Goal: Task Accomplishment & Management: Use online tool/utility

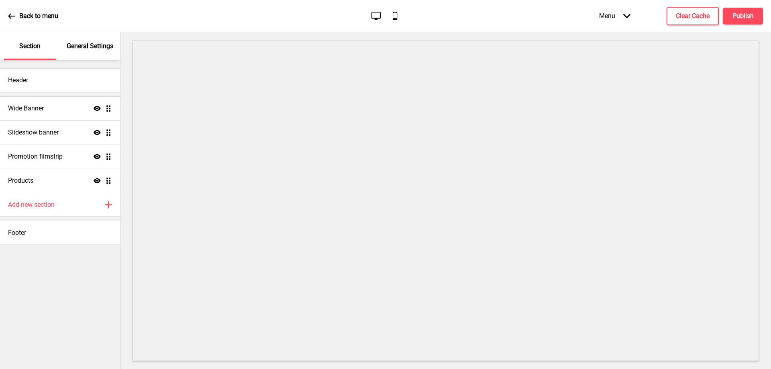
click at [630, 20] on div "Menu Arrow down" at bounding box center [614, 16] width 47 height 24
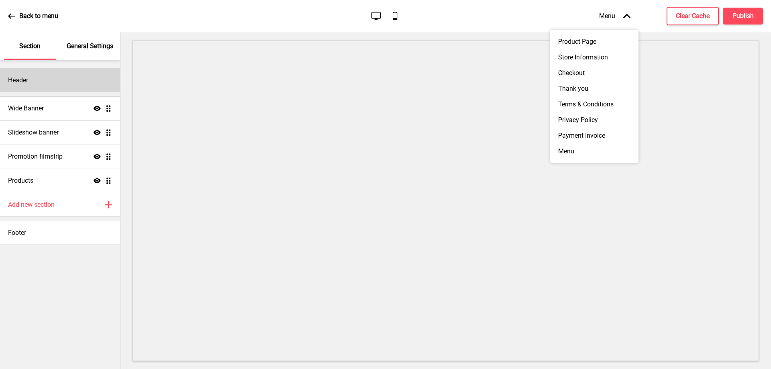
click at [56, 85] on div "Header" at bounding box center [60, 80] width 120 height 24
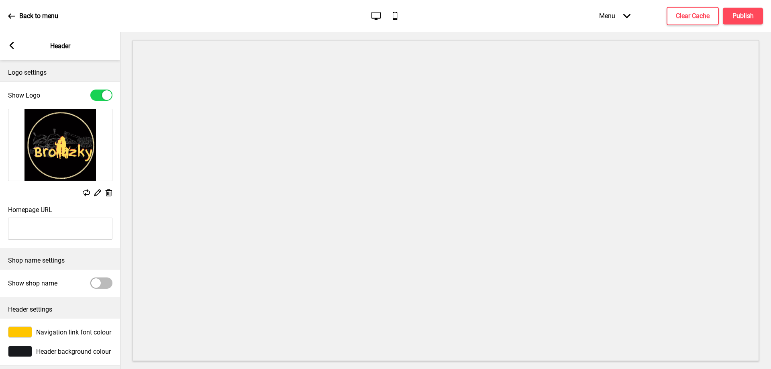
click at [76, 135] on img at bounding box center [60, 144] width 104 height 71
click at [107, 192] on icon at bounding box center [109, 192] width 7 height 7
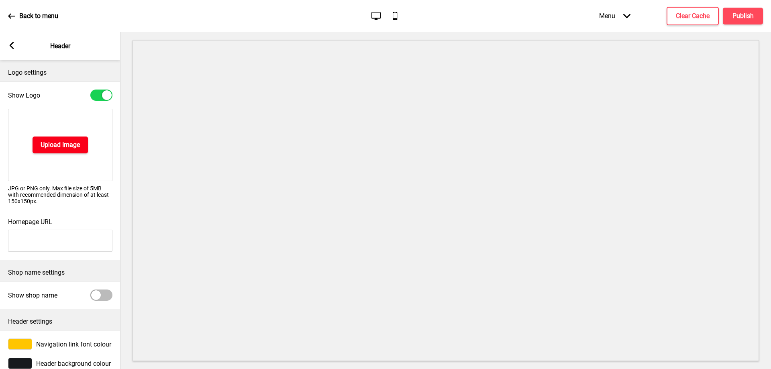
click at [55, 142] on h4 "Upload Image" at bounding box center [60, 145] width 39 height 9
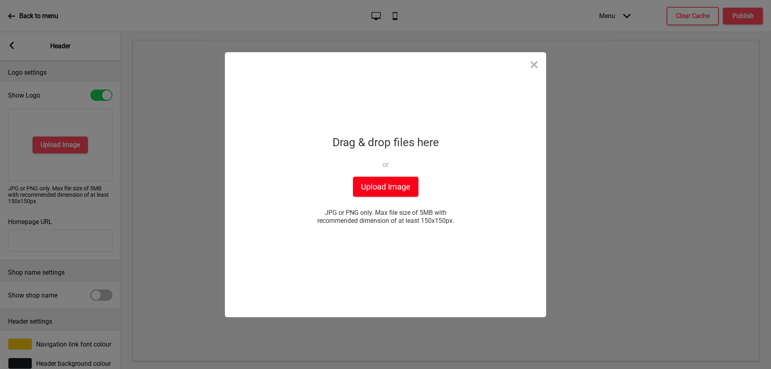
click at [379, 190] on button "Upload Image" at bounding box center [385, 187] width 65 height 20
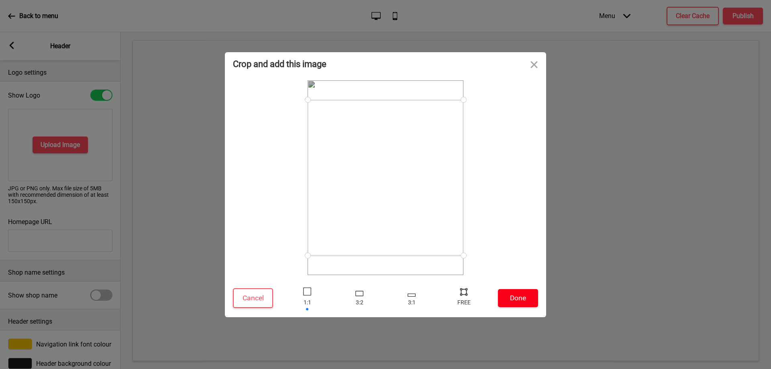
click at [512, 292] on button "Done" at bounding box center [518, 298] width 40 height 18
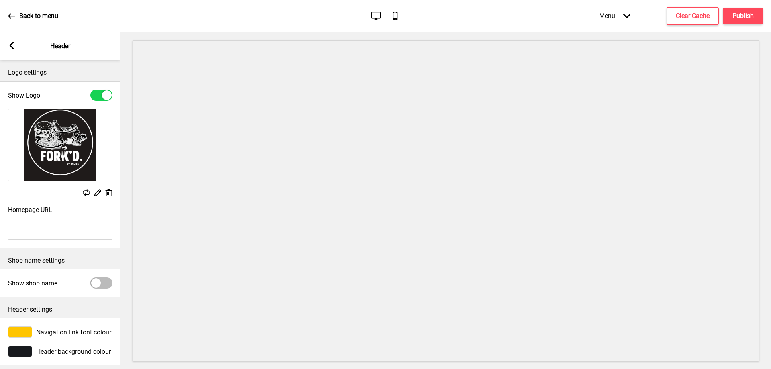
scroll to position [11, 0]
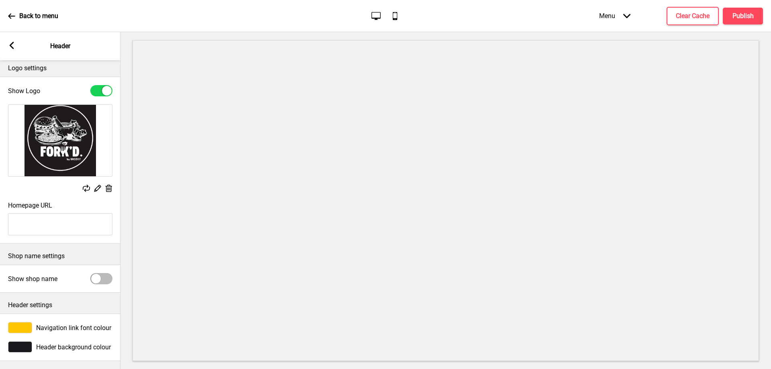
click at [101, 274] on div at bounding box center [101, 278] width 22 height 11
checkbox input "true"
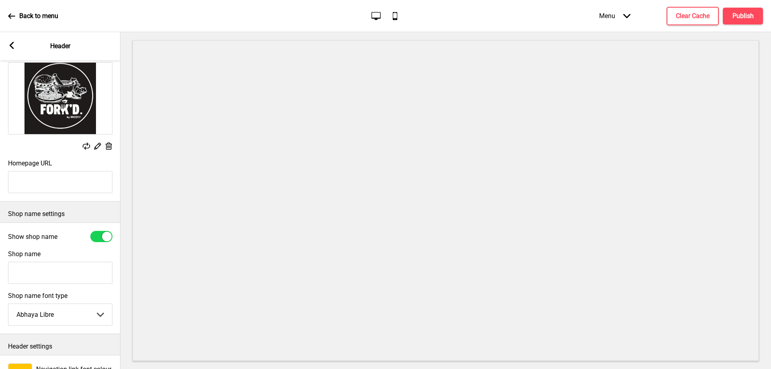
scroll to position [92, 0]
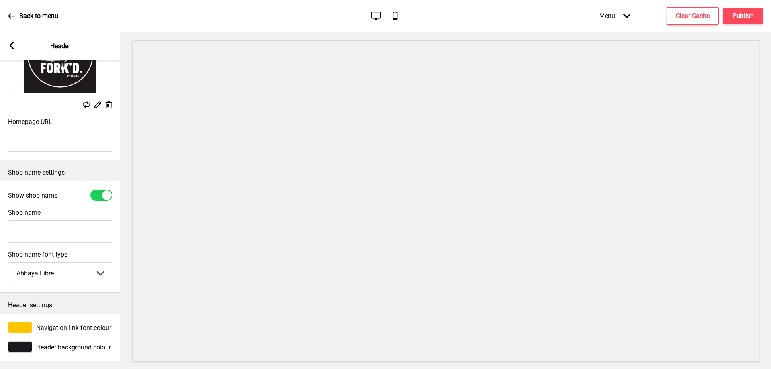
click at [50, 234] on input "Shop name" at bounding box center [60, 231] width 104 height 22
type input "FORKD. BY BROZKY"
click at [71, 273] on select "Abhaya Libre Abril Fatface Adobe Garamond Pro Arimo Arsenal Arvo Berkshire Swas…" at bounding box center [60, 273] width 104 height 21
click at [115, 202] on div "Show shop name" at bounding box center [60, 194] width 120 height 19
click at [630, 9] on div "Menu Arrow down" at bounding box center [614, 16] width 47 height 24
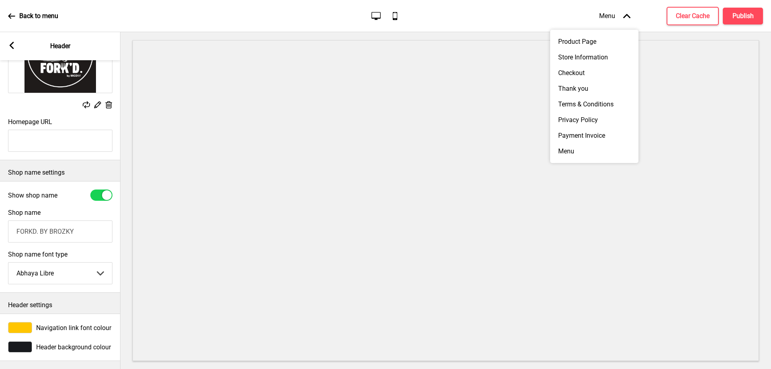
drag, startPoint x: 630, startPoint y: 9, endPoint x: 622, endPoint y: 12, distance: 7.6
click at [630, 10] on div "Menu Arrow up" at bounding box center [614, 16] width 47 height 24
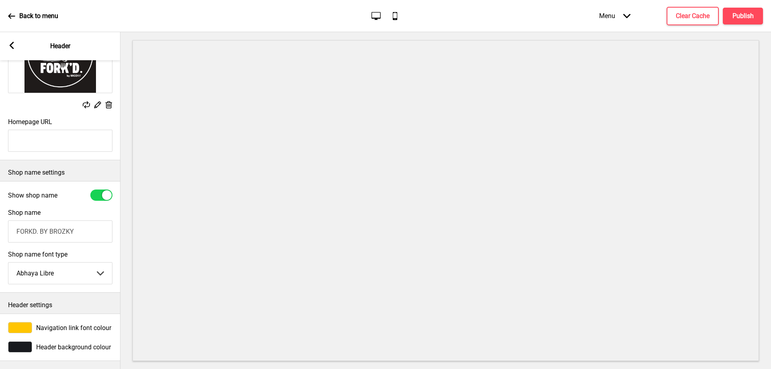
scroll to position [96, 0]
click at [98, 324] on span "Navigation link font colour" at bounding box center [73, 328] width 75 height 8
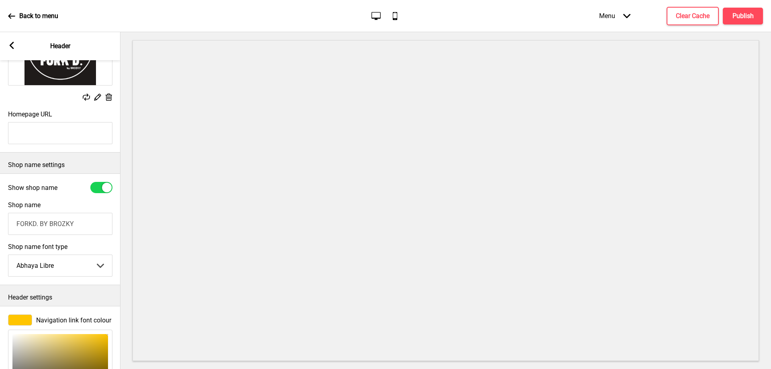
click at [98, 320] on span "Navigation link font colour" at bounding box center [73, 320] width 75 height 8
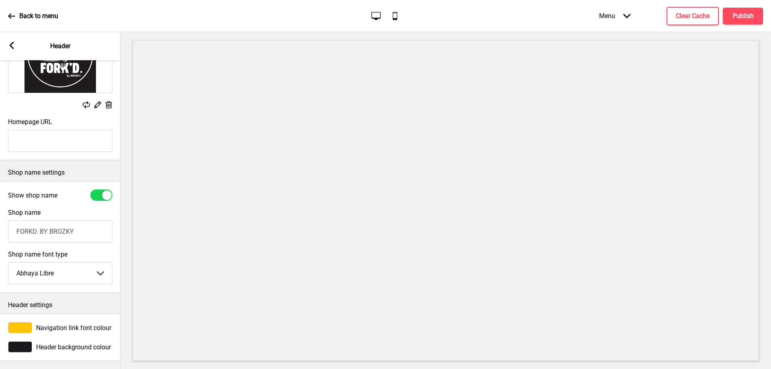
click at [14, 41] on div "Arrow left Header" at bounding box center [60, 46] width 120 height 28
click at [8, 48] on rect at bounding box center [11, 45] width 7 height 7
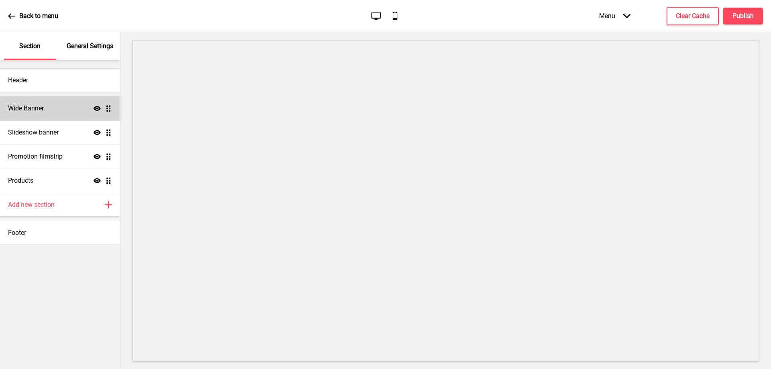
click at [53, 109] on div "Wide Banner Show Drag" at bounding box center [60, 108] width 120 height 24
select select "medium"
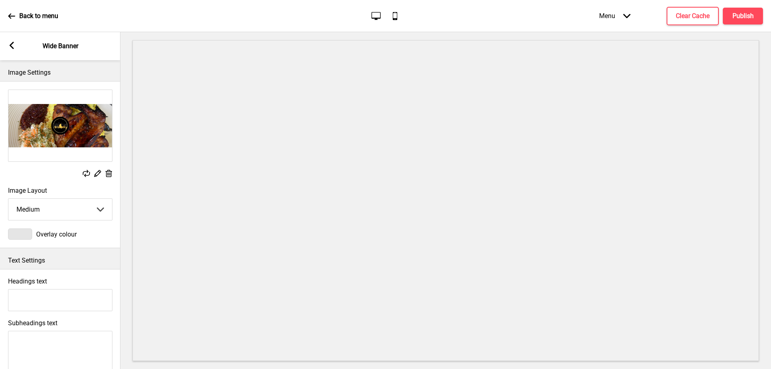
click at [111, 172] on icon at bounding box center [109, 173] width 7 height 7
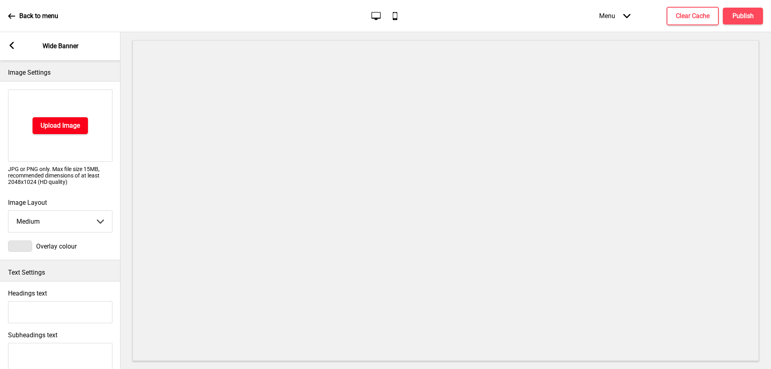
click at [62, 132] on button "Upload Image" at bounding box center [60, 125] width 55 height 17
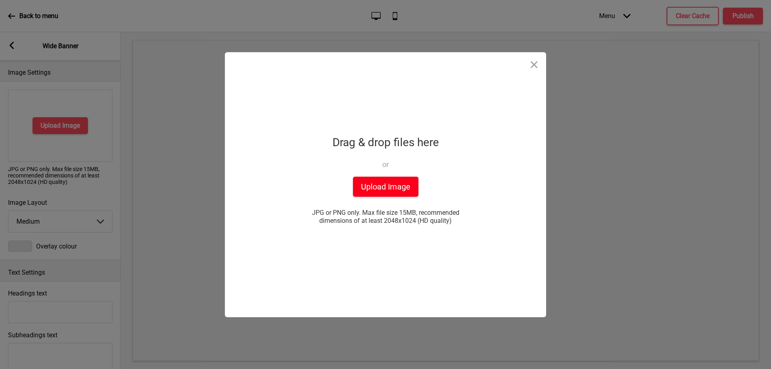
click at [387, 179] on button "Upload Image" at bounding box center [385, 187] width 65 height 20
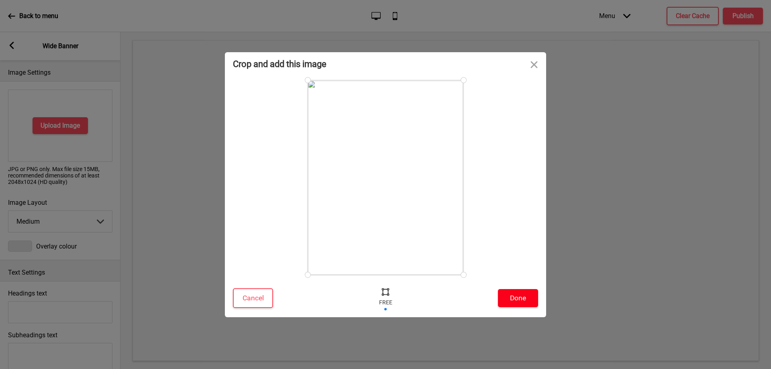
click at [511, 292] on button "Done" at bounding box center [518, 298] width 40 height 18
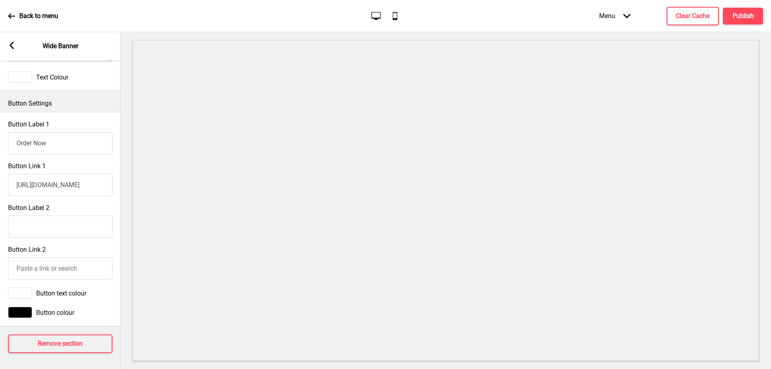
scroll to position [361, 0]
drag, startPoint x: 75, startPoint y: 147, endPoint x: 12, endPoint y: 146, distance: 63.4
click at [12, 146] on input "Order Now" at bounding box center [60, 143] width 104 height 22
click at [69, 147] on input "Order Now" at bounding box center [60, 143] width 104 height 22
drag, startPoint x: 69, startPoint y: 147, endPoint x: 41, endPoint y: 150, distance: 27.5
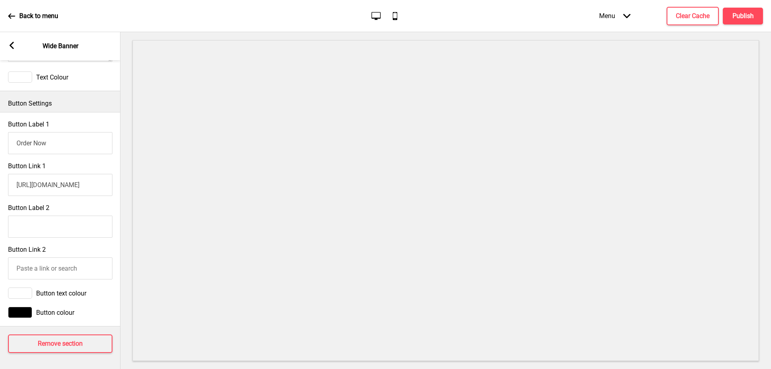
click at [41, 150] on input "Order Now" at bounding box center [60, 143] width 104 height 22
click at [114, 155] on div "Button Label 1 Order Now" at bounding box center [60, 137] width 120 height 42
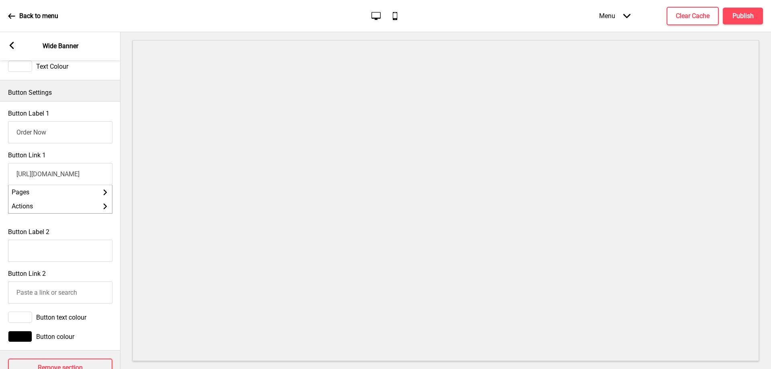
click at [66, 175] on input "[URL][DOMAIN_NAME]" at bounding box center [60, 174] width 104 height 22
click at [55, 198] on li "Pages Arrow right" at bounding box center [60, 192] width 104 height 14
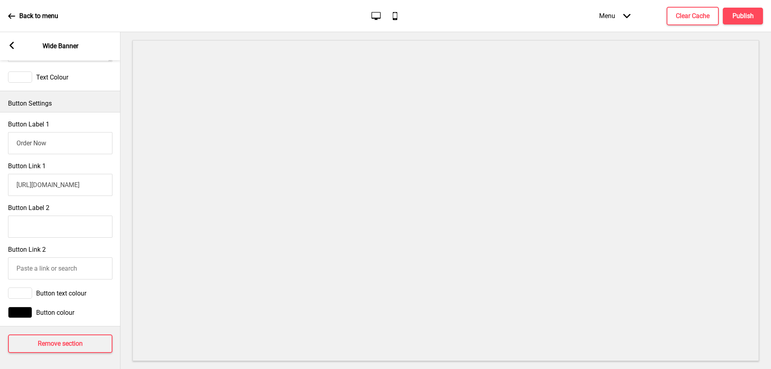
click at [110, 174] on input "[URL][DOMAIN_NAME]" at bounding box center [60, 185] width 104 height 22
click at [86, 180] on input "[URL][DOMAIN_NAME]" at bounding box center [60, 185] width 104 height 22
click at [97, 186] on input "[URL][DOMAIN_NAME]" at bounding box center [60, 185] width 104 height 22
click at [92, 200] on div "Button Label 2" at bounding box center [60, 221] width 120 height 42
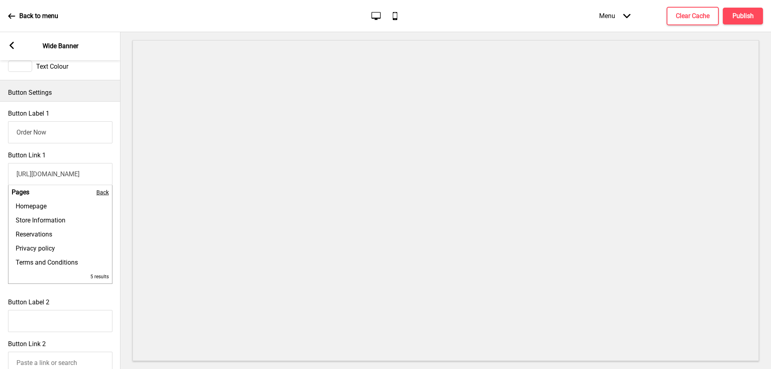
click at [84, 182] on input "[URL][DOMAIN_NAME]" at bounding box center [60, 174] width 104 height 22
drag, startPoint x: 110, startPoint y: 193, endPoint x: 106, endPoint y: 195, distance: 4.3
click at [108, 194] on li "Pages Back" at bounding box center [60, 192] width 104 height 14
click at [106, 195] on span "Back" at bounding box center [102, 192] width 12 height 6
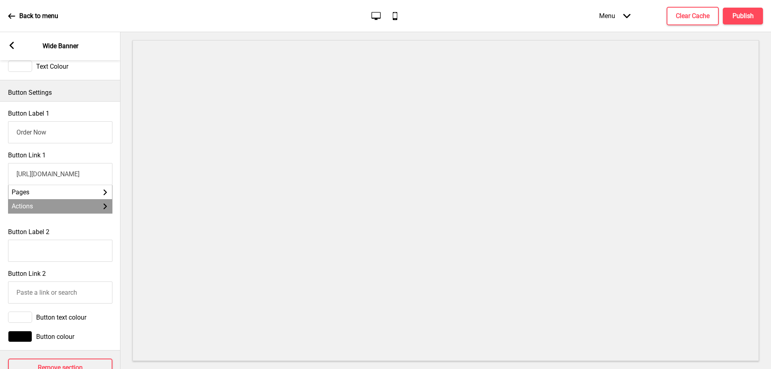
click at [102, 208] on icon "Arrow right" at bounding box center [105, 206] width 7 height 7
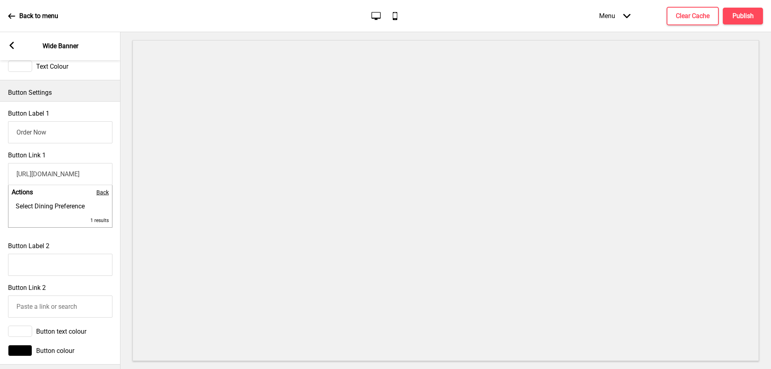
click at [116, 188] on div "Button Link 1 [URL][DOMAIN_NAME] Actions Back Select Dining Preference 1 results" at bounding box center [60, 192] width 120 height 91
click at [105, 196] on span "Back" at bounding box center [102, 192] width 12 height 6
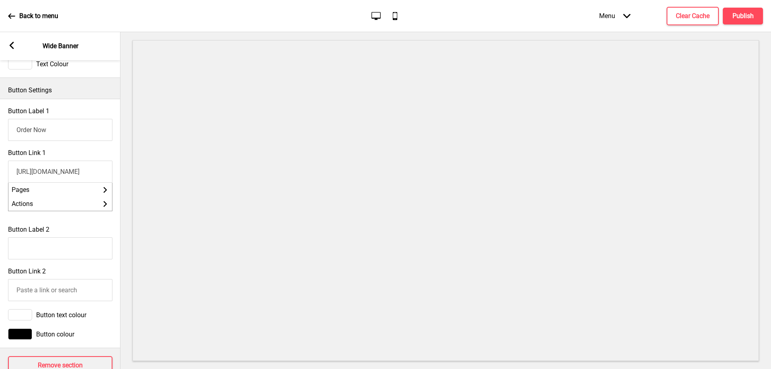
scroll to position [324, 0]
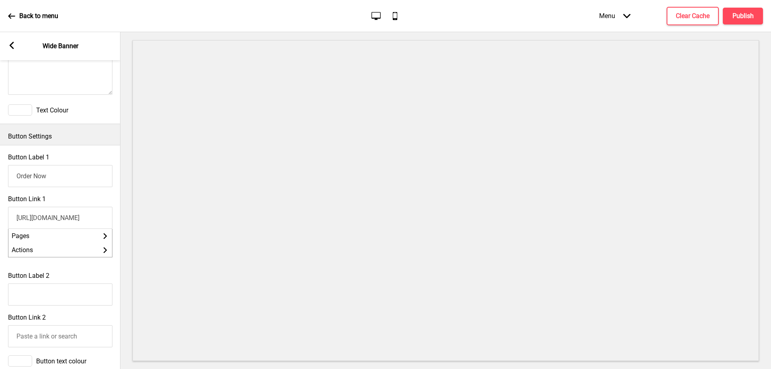
click at [628, 18] on icon "Arrow down" at bounding box center [626, 15] width 7 height 7
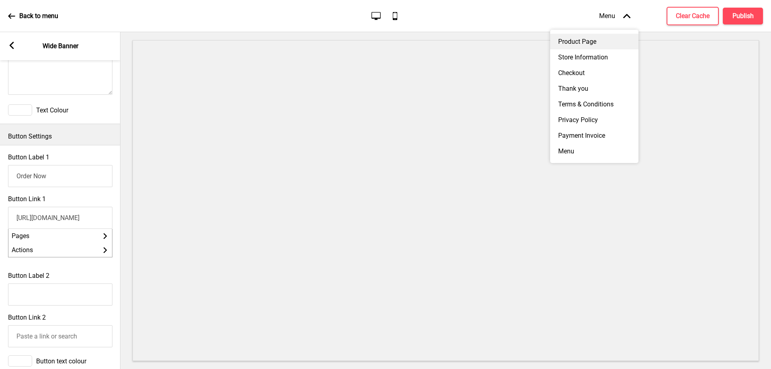
click at [597, 39] on div "Product Page" at bounding box center [594, 42] width 88 height 16
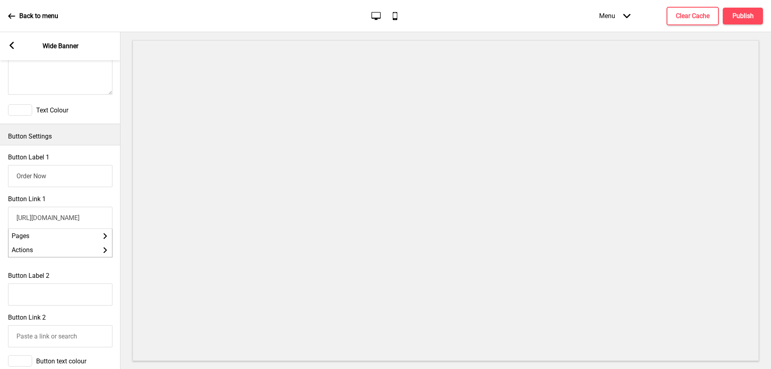
click at [376, 7] on div "Back to menu Desktop Mobile Menu Arrow down Product Page Store Information Chec…" at bounding box center [385, 16] width 771 height 32
click at [376, 14] on icon "Desktop" at bounding box center [376, 15] width 11 height 11
click at [387, 15] on div "Desktop Mobile" at bounding box center [386, 15] width 38 height 11
click at [395, 16] on icon "Mobile" at bounding box center [394, 15] width 11 height 11
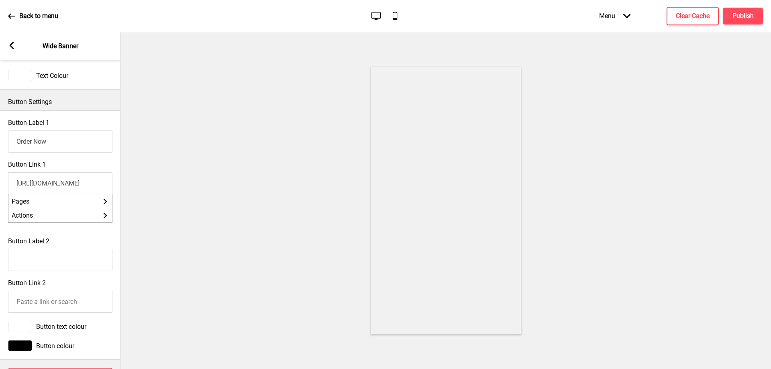
scroll to position [405, 0]
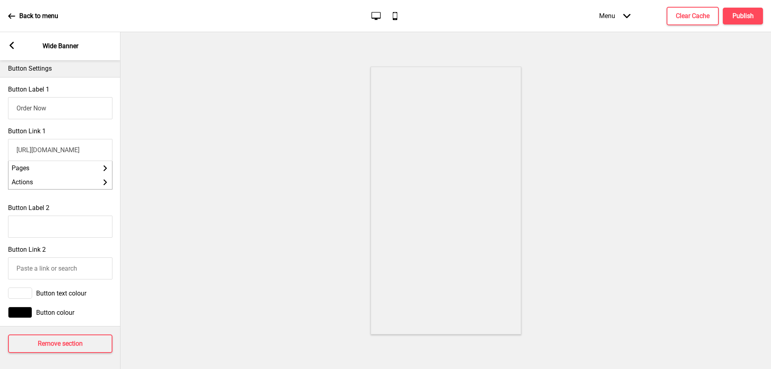
click at [13, 47] on rect at bounding box center [11, 45] width 7 height 7
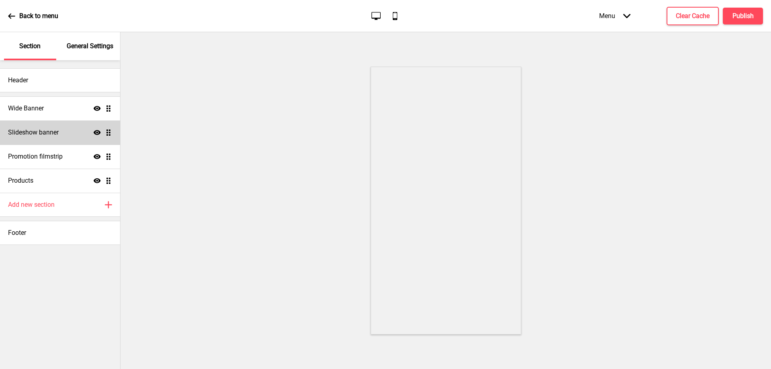
click at [71, 141] on div "Slideshow banner Show Drag" at bounding box center [60, 132] width 120 height 24
select select "8000"
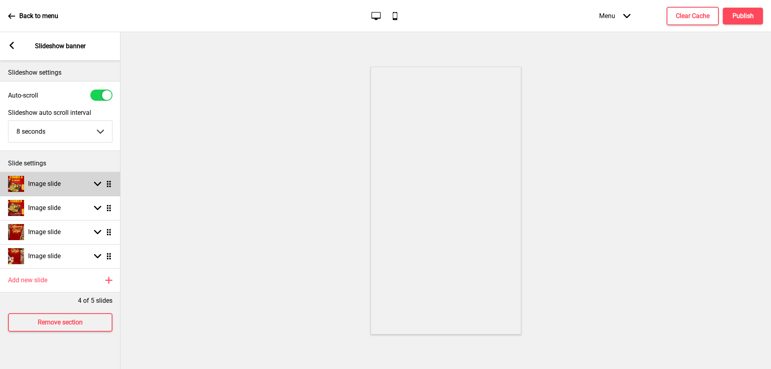
click at [98, 185] on icon at bounding box center [97, 184] width 7 height 4
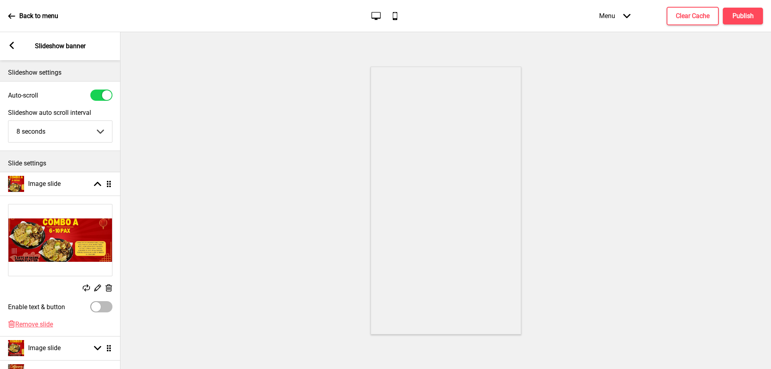
click at [108, 289] on icon at bounding box center [109, 287] width 7 height 7
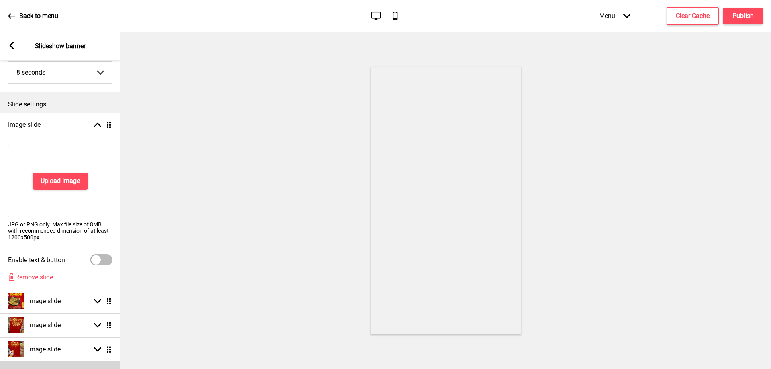
scroll to position [120, 0]
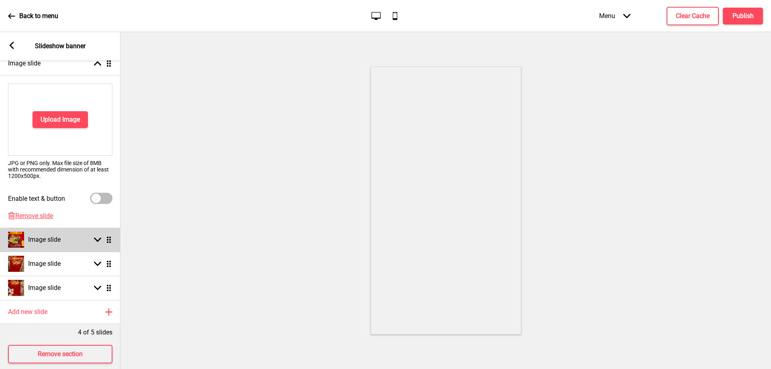
click at [97, 241] on icon at bounding box center [97, 240] width 7 height 4
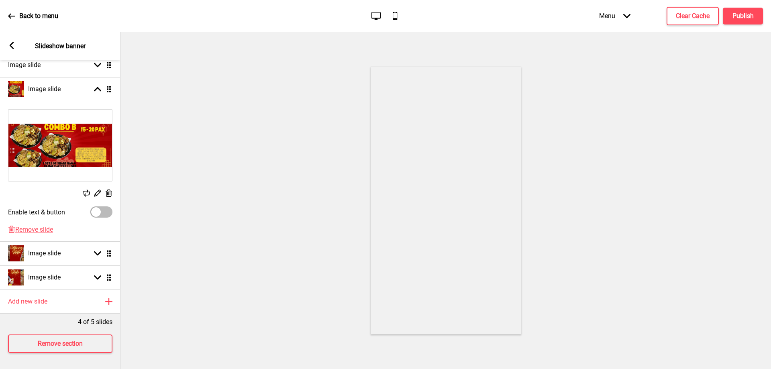
click at [111, 196] on div "Delete" at bounding box center [108, 194] width 7 height 9
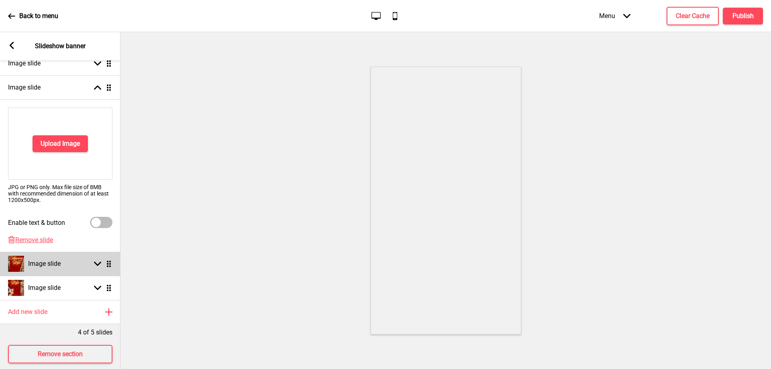
click at [99, 257] on div "Image slide Arrow down Drag" at bounding box center [60, 264] width 120 height 24
select select "left"
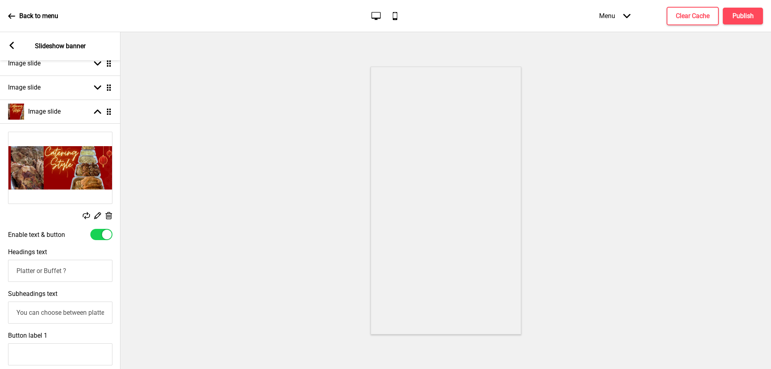
click at [105, 218] on rect at bounding box center [108, 216] width 8 height 8
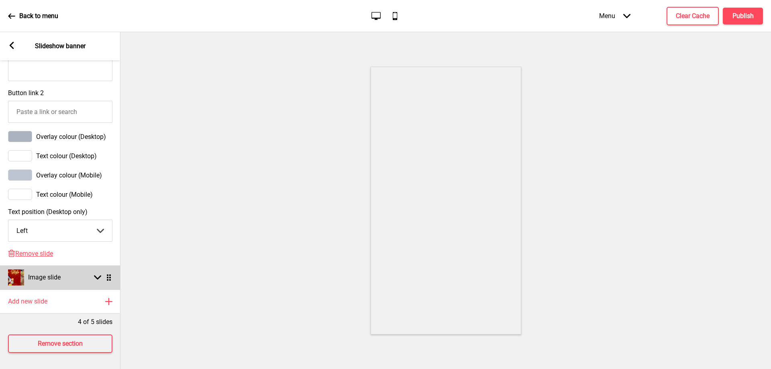
click at [97, 274] on rect at bounding box center [97, 277] width 7 height 7
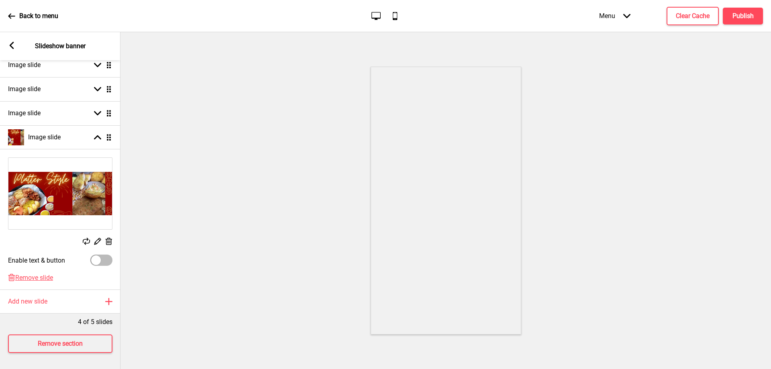
scroll to position [125, 0]
click at [108, 231] on div "Replace Edit Delete" at bounding box center [60, 201] width 120 height 97
click at [108, 232] on div "Replace Edit Delete" at bounding box center [60, 201] width 120 height 97
click at [109, 238] on icon at bounding box center [109, 241] width 7 height 7
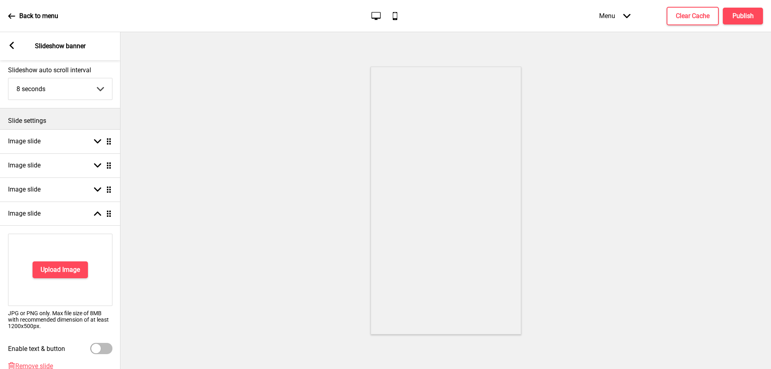
scroll to position [0, 0]
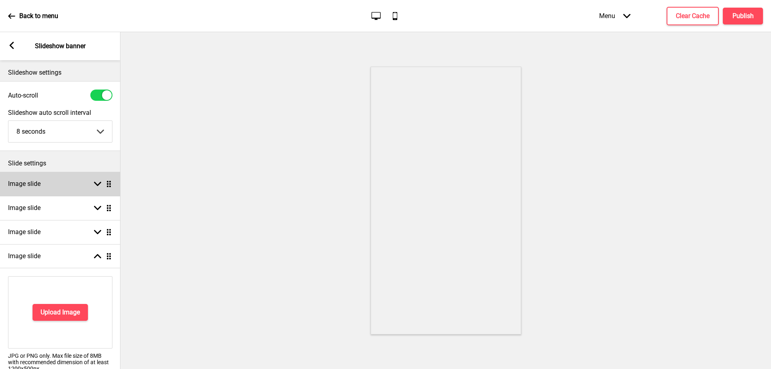
click at [100, 185] on rect at bounding box center [97, 183] width 7 height 7
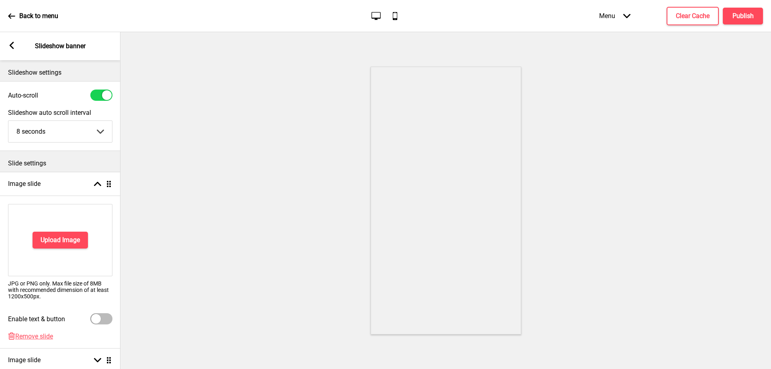
click at [51, 249] on div "Upload Image" at bounding box center [60, 240] width 104 height 72
click at [53, 245] on button "Upload Image" at bounding box center [60, 240] width 55 height 17
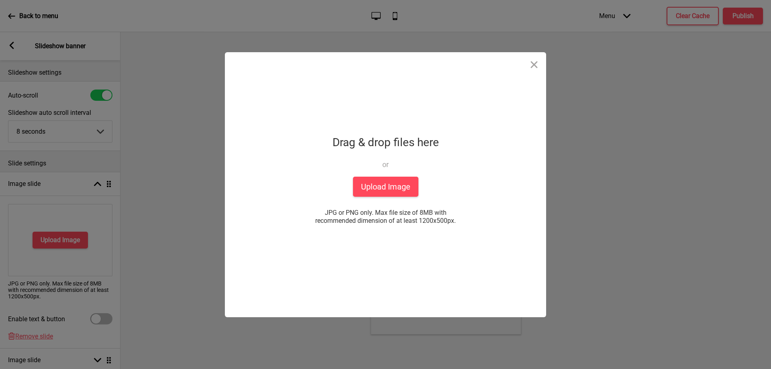
click at [343, 181] on div "Drop a file here Drag & drop files here or Upload files from your computer Uplo…" at bounding box center [385, 184] width 201 height 265
click at [370, 194] on button "Upload Image" at bounding box center [385, 187] width 65 height 20
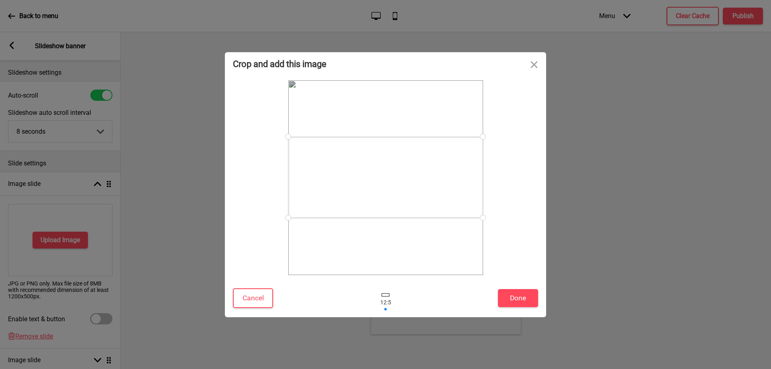
drag, startPoint x: 483, startPoint y: 135, endPoint x: 483, endPoint y: 103, distance: 31.7
click at [483, 103] on div at bounding box center [385, 177] width 195 height 195
drag, startPoint x: 439, startPoint y: 185, endPoint x: 454, endPoint y: 187, distance: 15.0
click at [454, 187] on div at bounding box center [385, 162] width 195 height 81
click at [528, 69] on button "Close" at bounding box center [534, 64] width 24 height 24
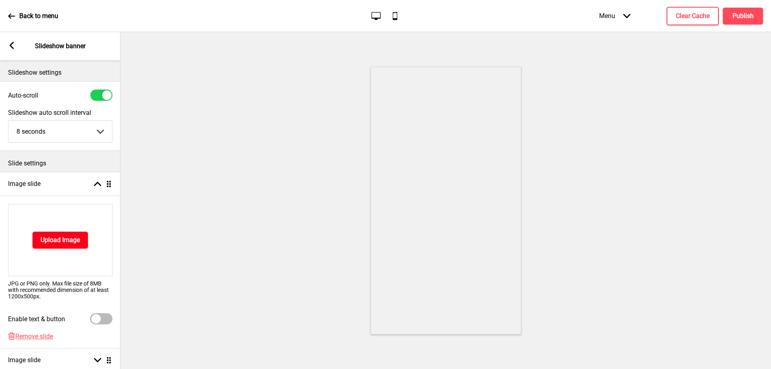
click at [56, 237] on h4 "Upload Image" at bounding box center [60, 240] width 39 height 9
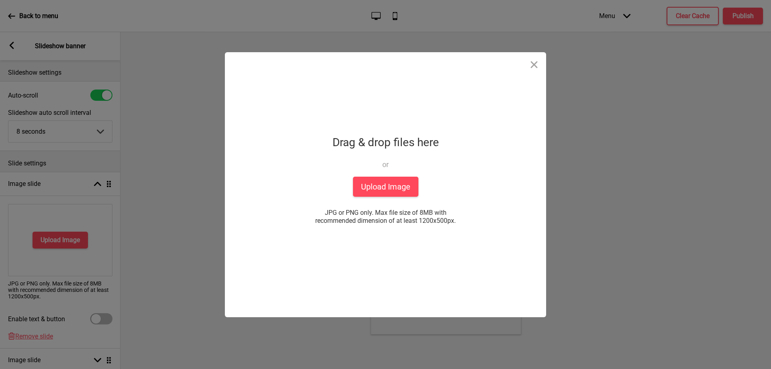
click at [388, 197] on div "Drop a file here Drag & drop files here or Upload files from your computer Uplo…" at bounding box center [385, 184] width 201 height 265
click at [388, 187] on button "Upload Image" at bounding box center [385, 187] width 65 height 20
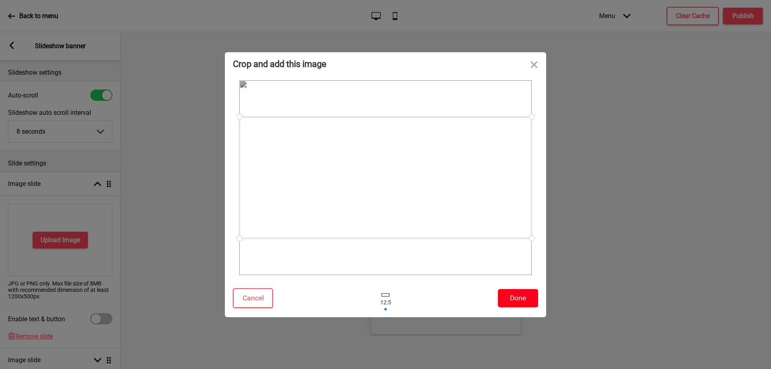
click at [511, 302] on button "Done" at bounding box center [518, 298] width 40 height 18
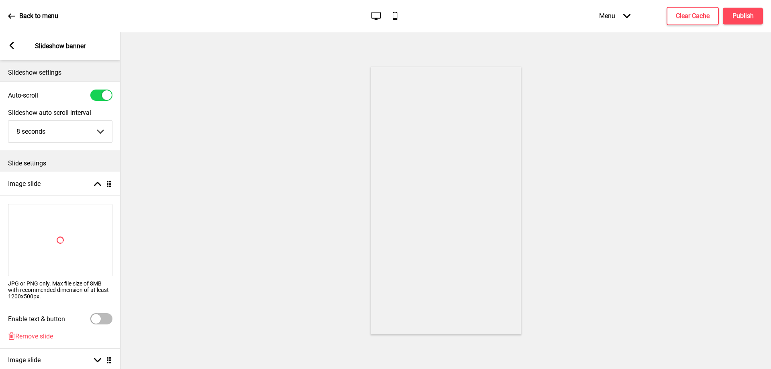
scroll to position [80, 0]
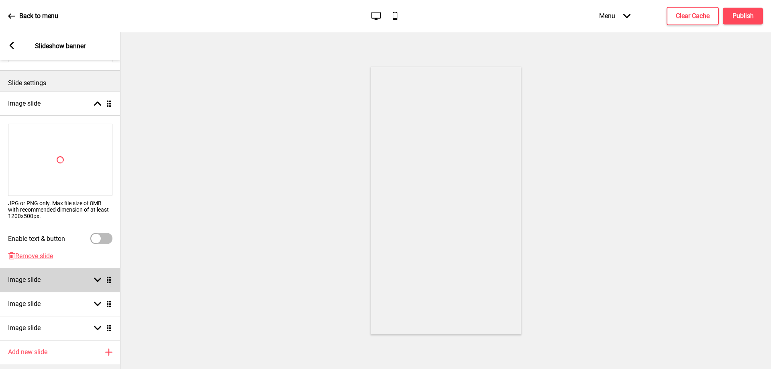
click at [87, 277] on div "Image slide Arrow down Drag" at bounding box center [60, 280] width 120 height 24
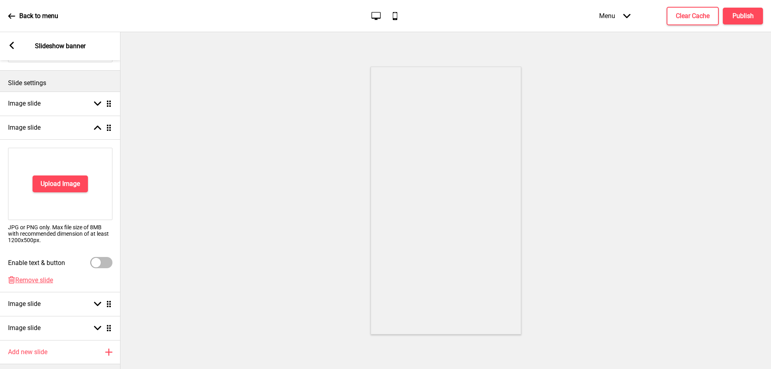
click at [62, 200] on div "Upload Image" at bounding box center [60, 184] width 104 height 72
click at [64, 184] on h4 "Upload Image" at bounding box center [60, 183] width 39 height 9
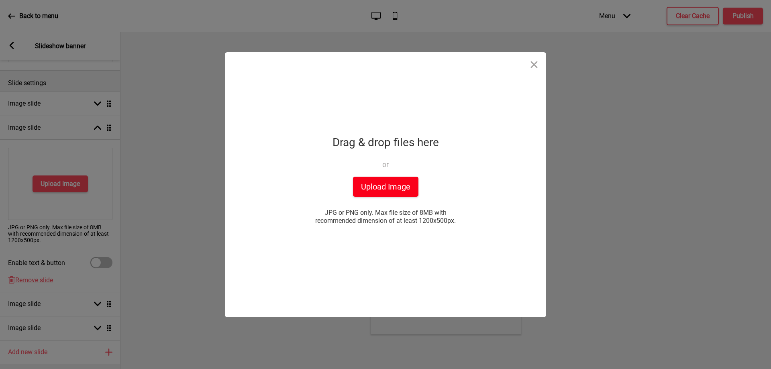
click at [376, 184] on button "Upload Image" at bounding box center [385, 187] width 65 height 20
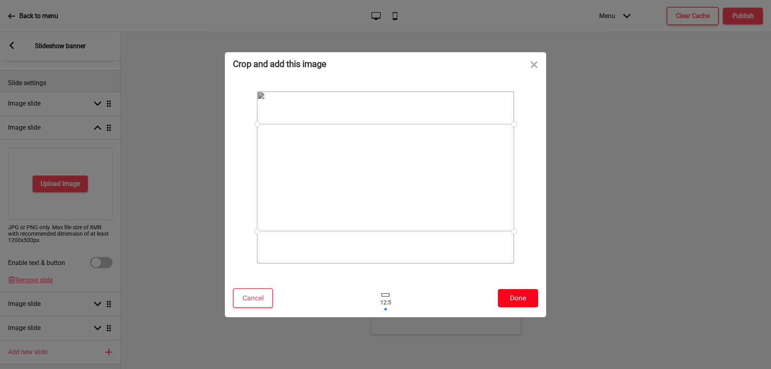
click at [504, 301] on button "Done" at bounding box center [518, 298] width 40 height 18
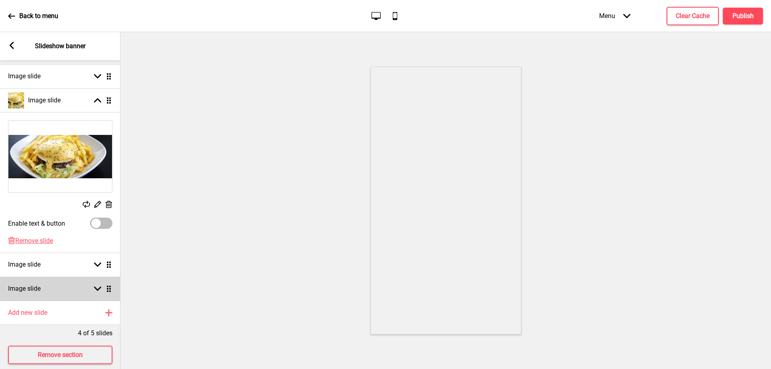
scroll to position [120, 0]
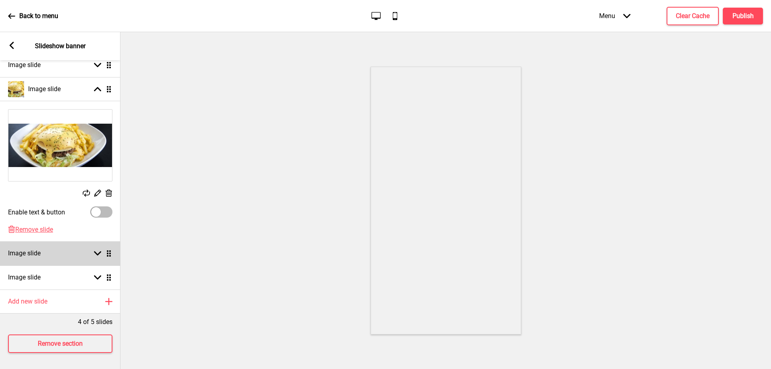
click at [75, 250] on div "Image slide Arrow down Drag" at bounding box center [60, 253] width 120 height 24
select select "left"
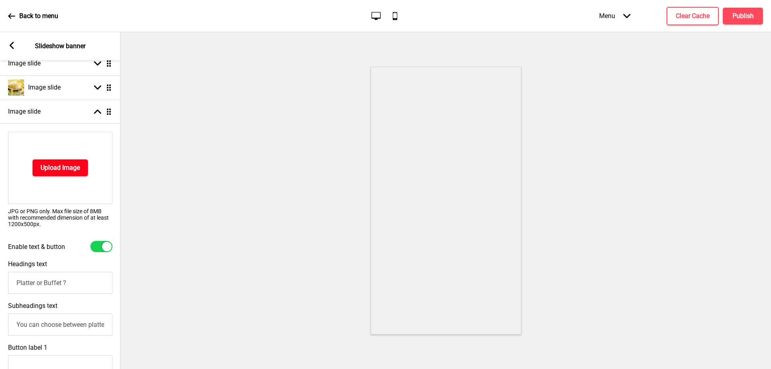
click at [61, 167] on h4 "Upload Image" at bounding box center [60, 167] width 39 height 9
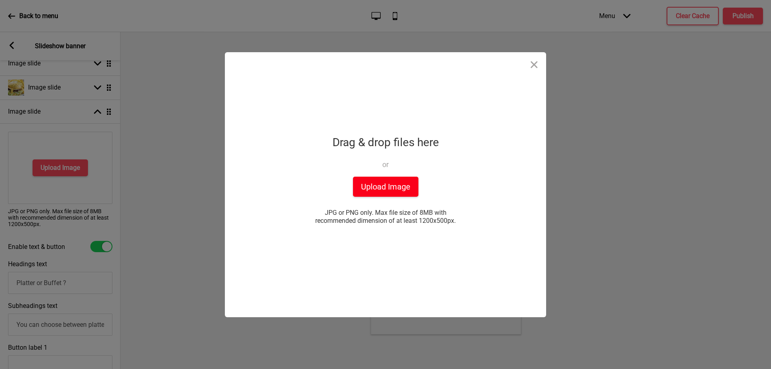
click at [385, 185] on button "Upload Image" at bounding box center [385, 187] width 65 height 20
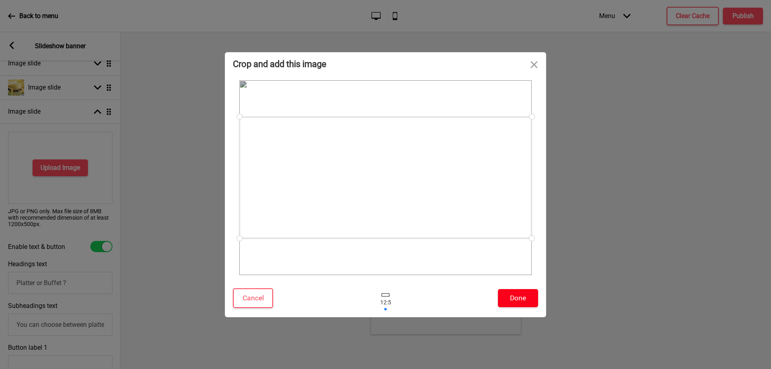
click at [509, 306] on button "Done" at bounding box center [518, 298] width 40 height 18
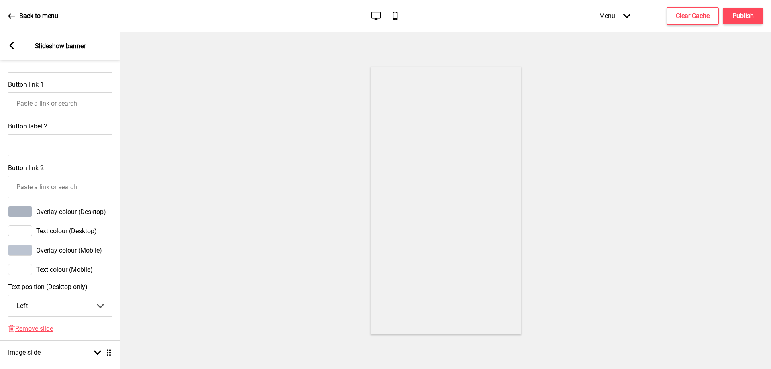
scroll to position [511, 0]
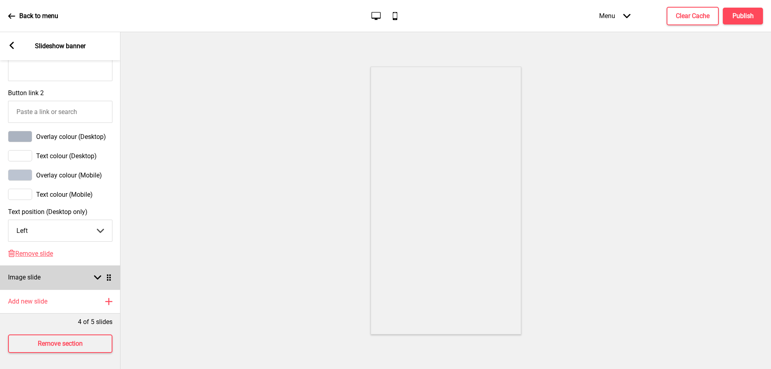
click at [104, 267] on div "Image slide Arrow down Drag" at bounding box center [60, 277] width 120 height 24
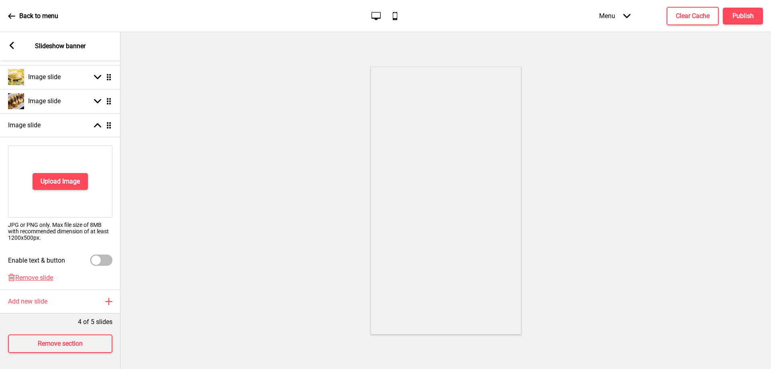
scroll to position [137, 0]
click at [67, 177] on h4 "Upload Image" at bounding box center [60, 181] width 39 height 9
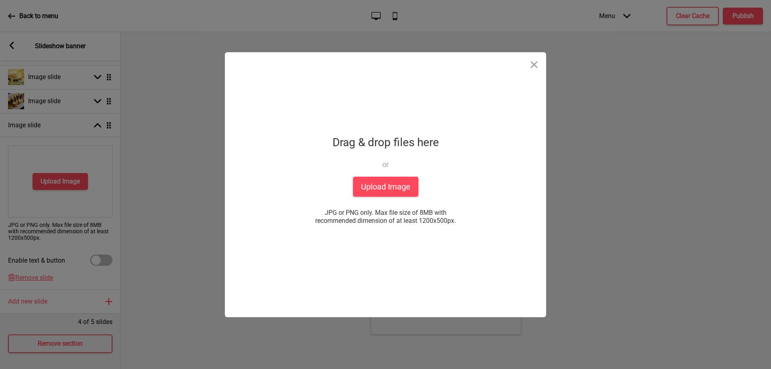
drag, startPoint x: 429, startPoint y: 194, endPoint x: 416, endPoint y: 190, distance: 13.6
click at [428, 194] on div "Drop a file here Drag & drop files here or Upload files from your computer Uplo…" at bounding box center [385, 184] width 201 height 265
click at [413, 189] on button "Upload Image" at bounding box center [385, 187] width 65 height 20
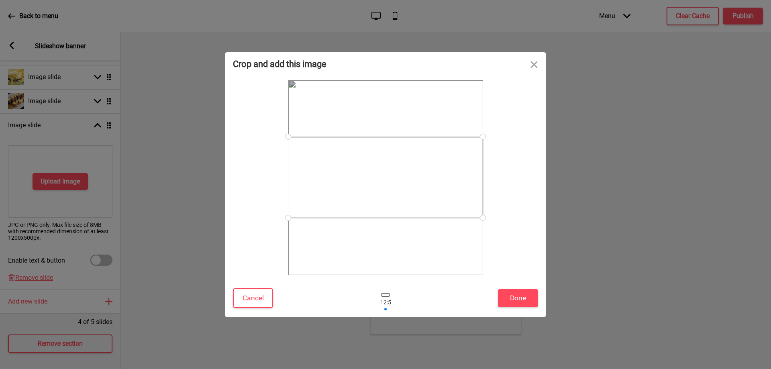
drag, startPoint x: 466, startPoint y: 187, endPoint x: 466, endPoint y: 199, distance: 12.1
click at [466, 198] on div at bounding box center [385, 177] width 195 height 81
drag, startPoint x: 466, startPoint y: 199, endPoint x: 467, endPoint y: 174, distance: 24.9
click at [467, 174] on div at bounding box center [385, 163] width 195 height 81
click at [516, 293] on button "Done" at bounding box center [518, 298] width 40 height 18
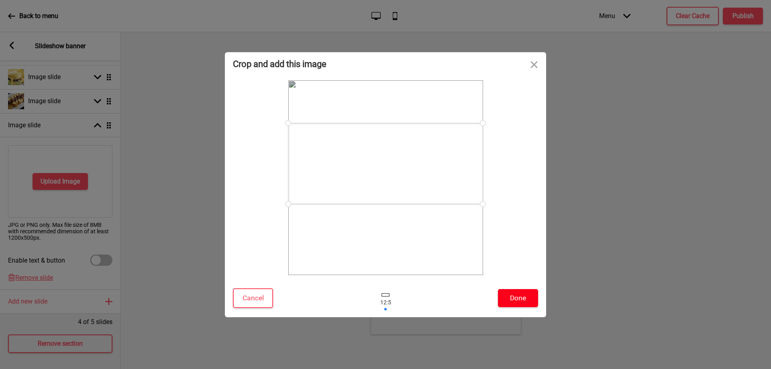
scroll to position [125, 0]
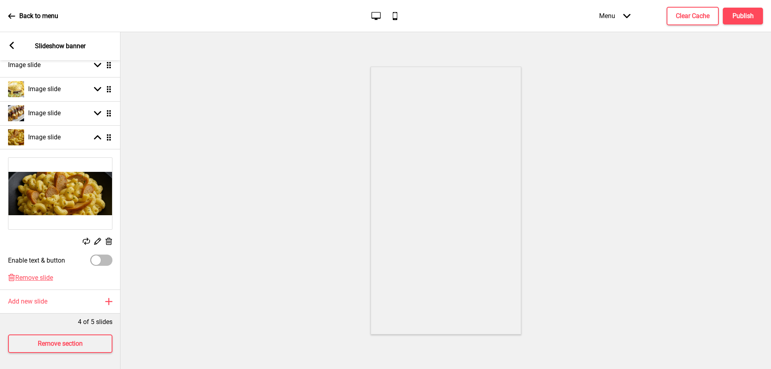
click at [15, 45] on rect at bounding box center [11, 45] width 7 height 7
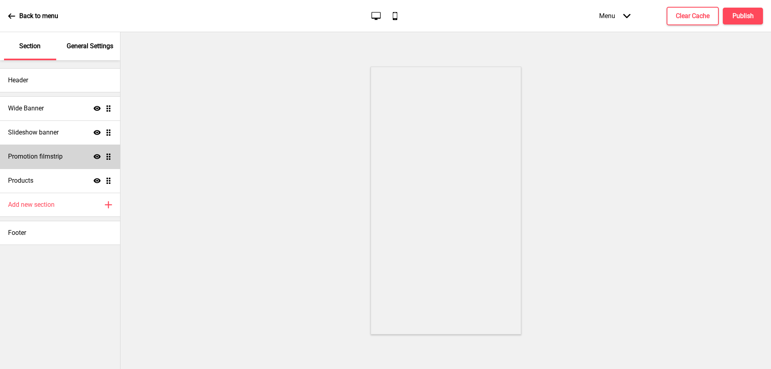
click at [72, 153] on div "Promotion filmstrip Show Drag" at bounding box center [60, 157] width 120 height 24
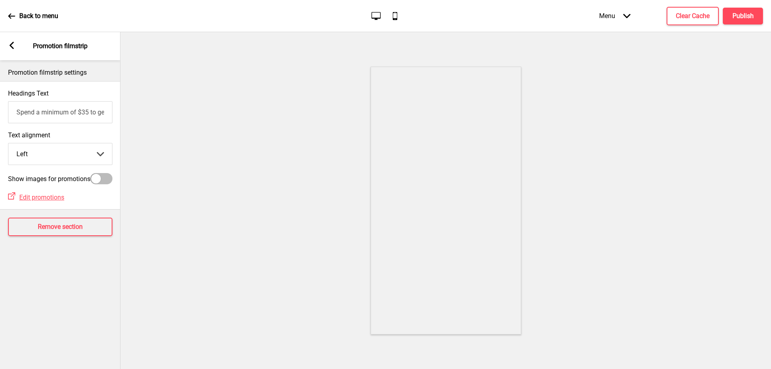
click at [74, 116] on input "Spend a minimum of $35 to get a free Nacho Cheese Fries. Limited Time only!" at bounding box center [60, 112] width 104 height 22
click at [84, 116] on input "Spend a minimum of $35 to get a free Nacho Cheese Fries. Limited Time only!" at bounding box center [60, 112] width 104 height 22
drag, startPoint x: 90, startPoint y: 116, endPoint x: 6, endPoint y: 127, distance: 84.7
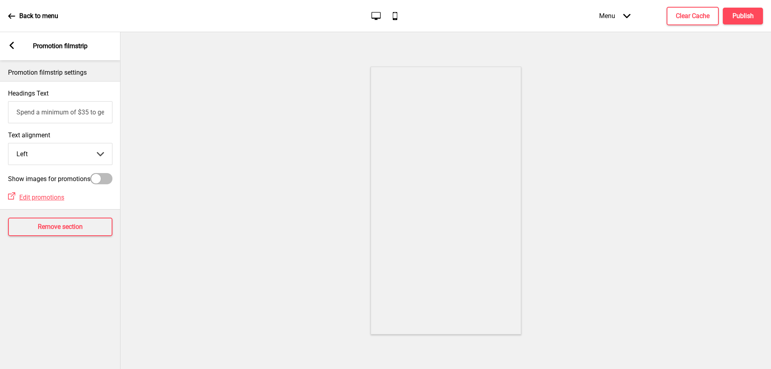
click at [6, 127] on div "Headings Text Spend a minimum of $35 to get a free Nacho Cheese Fries. Limited …" at bounding box center [60, 107] width 120 height 42
click at [91, 116] on input "Spend a minimum of $35 to get a free Nacho Cheese Fries. Limited Time only!" at bounding box center [60, 112] width 104 height 22
click at [86, 116] on input "Spend a minimum of $35 to get a free Nacho Cheese Fries. Limited Time only!" at bounding box center [60, 112] width 104 height 22
drag, startPoint x: 74, startPoint y: 116, endPoint x: 0, endPoint y: 118, distance: 73.9
click at [0, 118] on div "Headings Text Spend a minimum of $35 to get a free Nacho Cheese Fries. Limited …" at bounding box center [60, 107] width 120 height 42
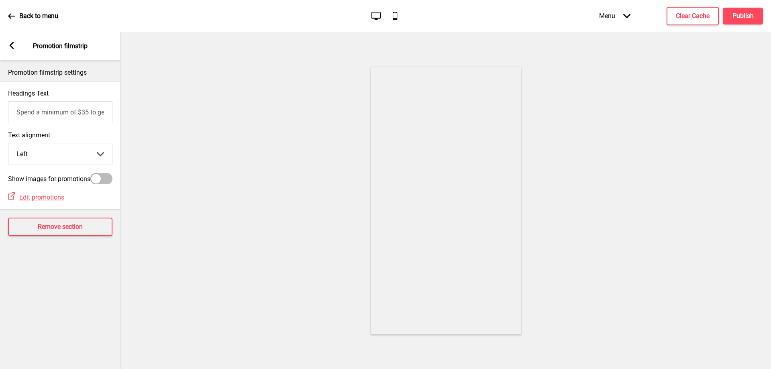
click at [88, 113] on input "Spend a minimum of $35 to get a free Nacho Cheese Fries. Limited Time only!" at bounding box center [60, 112] width 104 height 22
type input "Spend a minimum of $55 to get a free Nacho Cheese Fries. Limited Time only!"
click at [10, 40] on div "Arrow left Promotion filmstrip" at bounding box center [60, 46] width 120 height 28
click at [18, 49] on div at bounding box center [46, 52] width 76 height 16
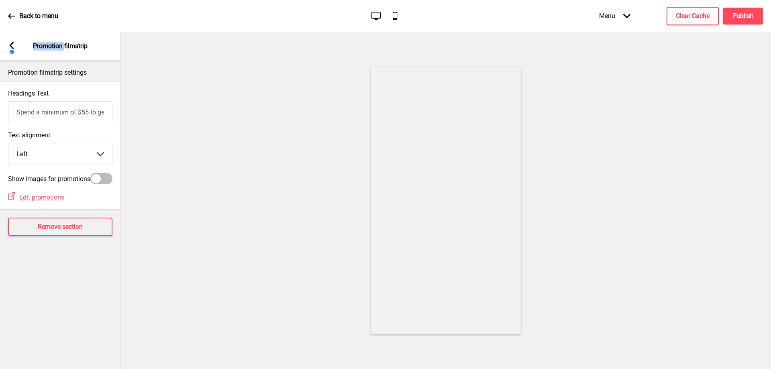
click at [8, 47] on div at bounding box center [46, 52] width 76 height 16
click at [10, 47] on div at bounding box center [46, 52] width 76 height 16
click at [186, 77] on div at bounding box center [445, 200] width 650 height 337
click at [13, 44] on rect at bounding box center [11, 45] width 7 height 7
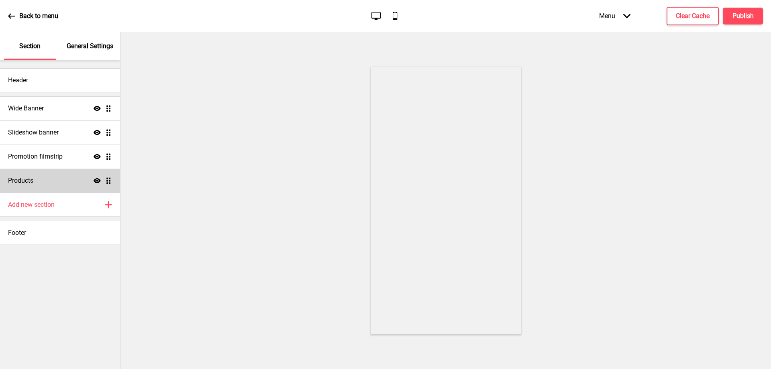
click at [70, 179] on div "Products Show Drag" at bounding box center [60, 181] width 120 height 24
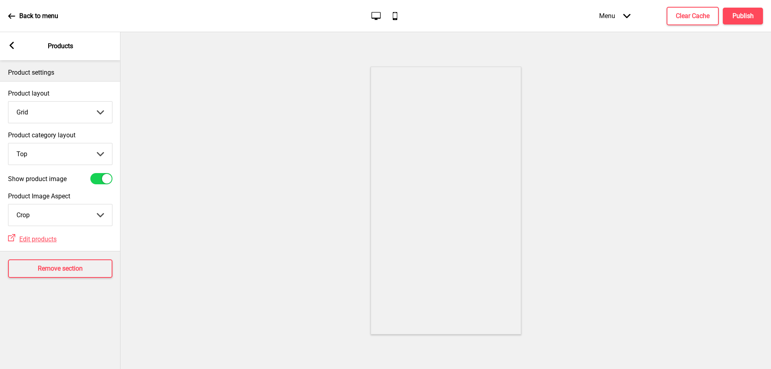
click at [13, 39] on div "Arrow left Products" at bounding box center [60, 46] width 120 height 28
click at [12, 40] on div "Arrow left Products" at bounding box center [60, 46] width 120 height 28
click at [12, 45] on div at bounding box center [49, 52] width 76 height 16
click at [733, 24] on div "Menu Arrow down Product Page Store Information Checkout Thank you Terms & Condi…" at bounding box center [665, 16] width 196 height 24
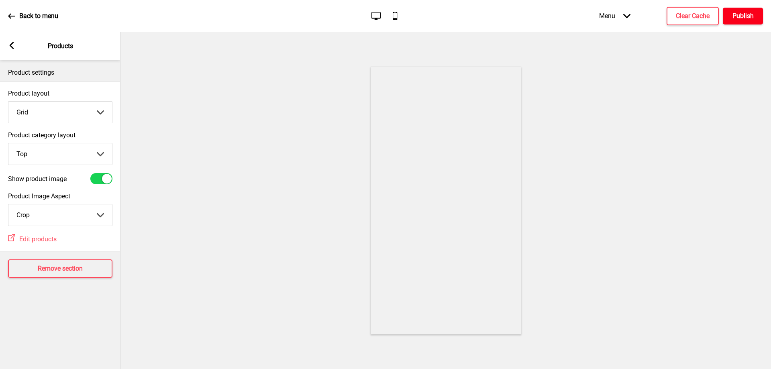
click at [734, 19] on h4 "Publish" at bounding box center [742, 16] width 21 height 9
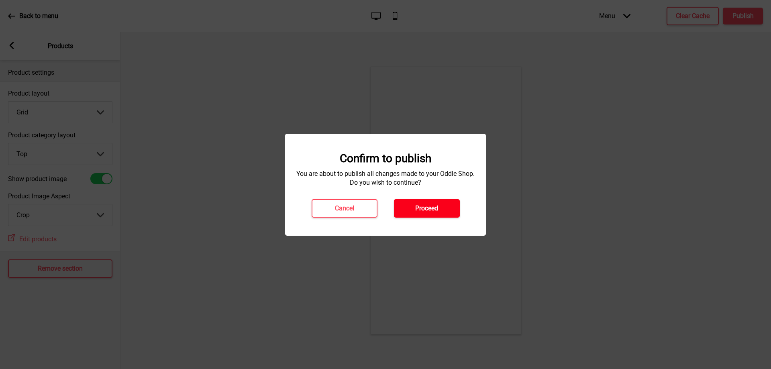
click at [421, 209] on h4 "Proceed" at bounding box center [426, 208] width 23 height 9
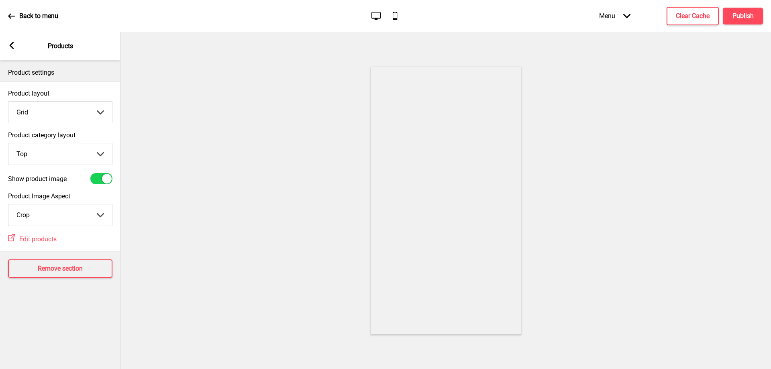
click at [29, 20] on div "Back to menu" at bounding box center [33, 16] width 50 height 22
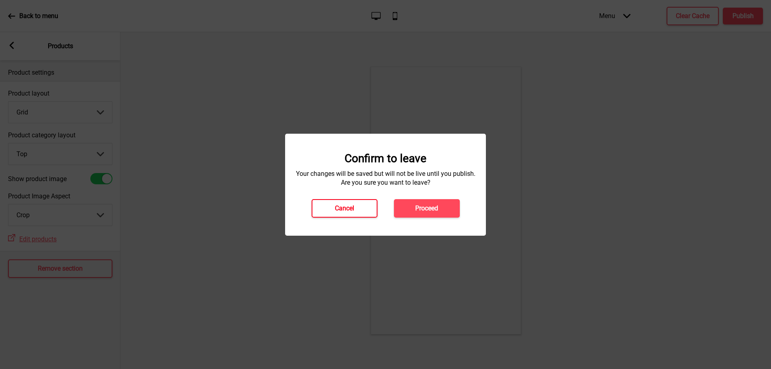
click at [342, 212] on h4 "Cancel" at bounding box center [344, 208] width 19 height 9
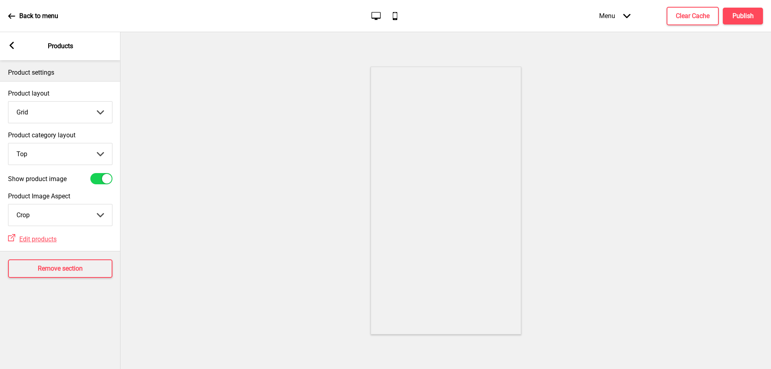
click at [8, 49] on div "Arrow left Products" at bounding box center [60, 46] width 120 height 28
click at [10, 49] on div "Arrow left" at bounding box center [11, 46] width 7 height 9
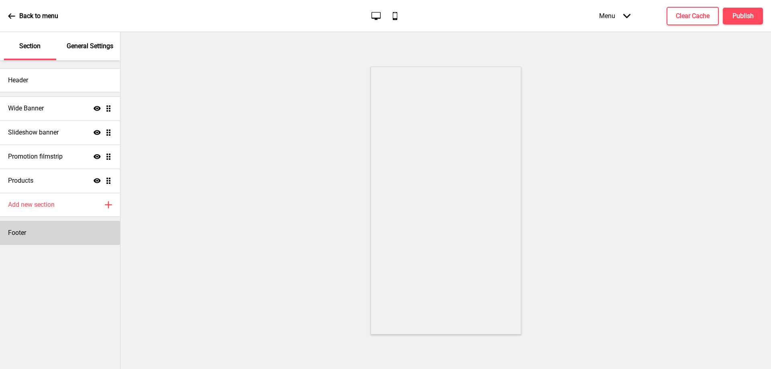
click at [79, 221] on div "Footer" at bounding box center [60, 233] width 120 height 24
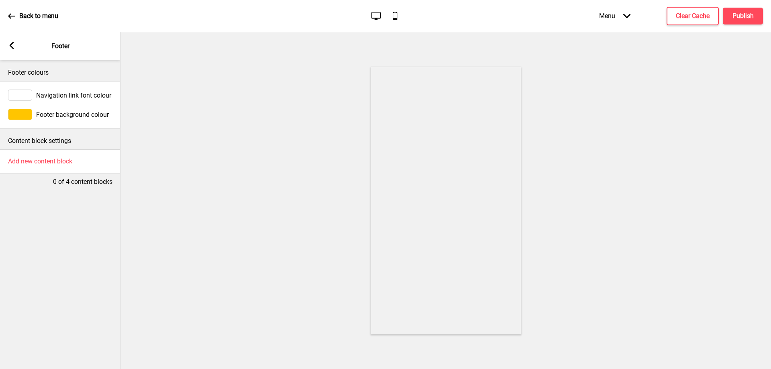
click at [12, 49] on div "Arrow left" at bounding box center [11, 46] width 7 height 9
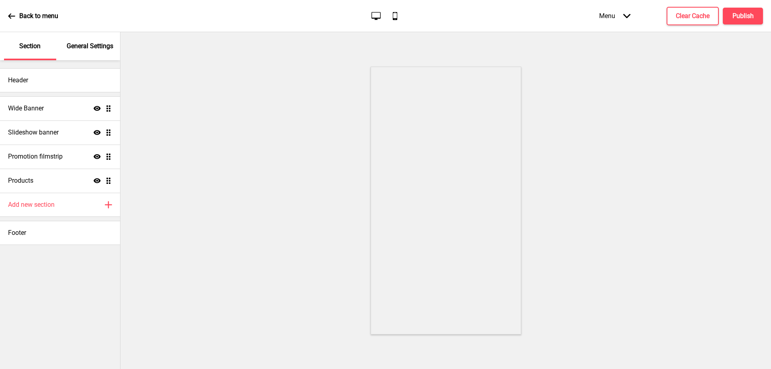
click at [606, 13] on div "Menu Arrow down" at bounding box center [614, 16] width 47 height 24
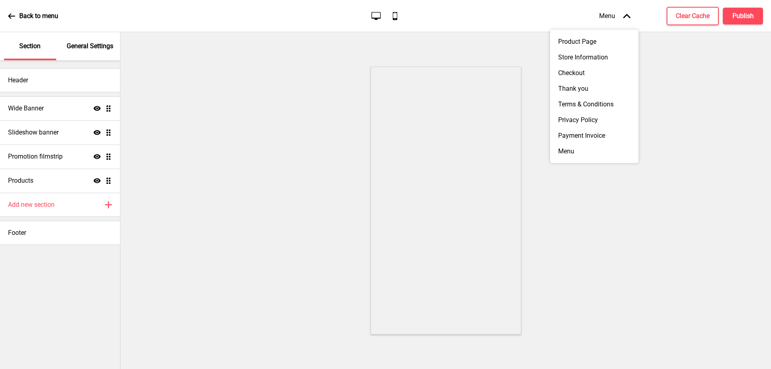
click at [731, 105] on div at bounding box center [445, 200] width 650 height 337
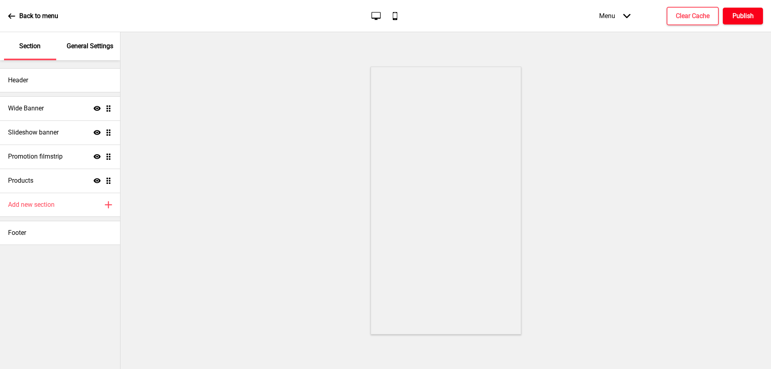
click at [743, 22] on button "Publish" at bounding box center [743, 16] width 40 height 17
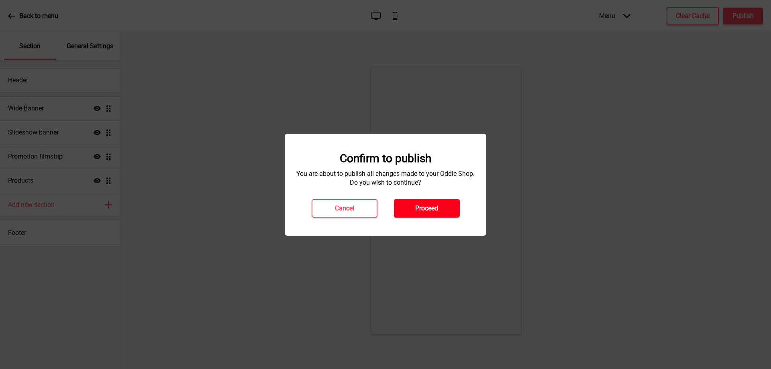
click at [414, 208] on button "Proceed" at bounding box center [427, 208] width 66 height 18
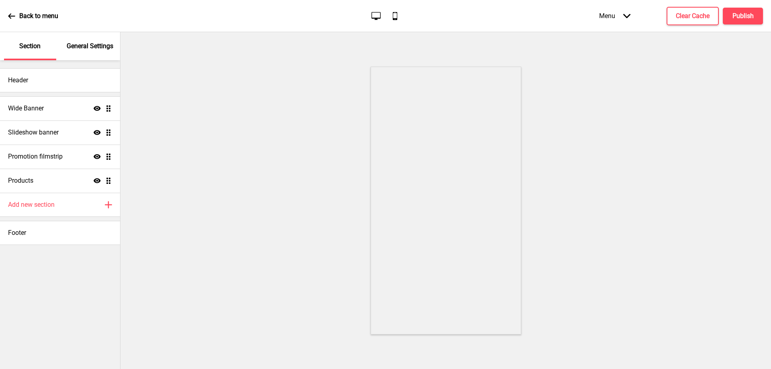
click at [45, 15] on p "Back to menu" at bounding box center [38, 16] width 39 height 9
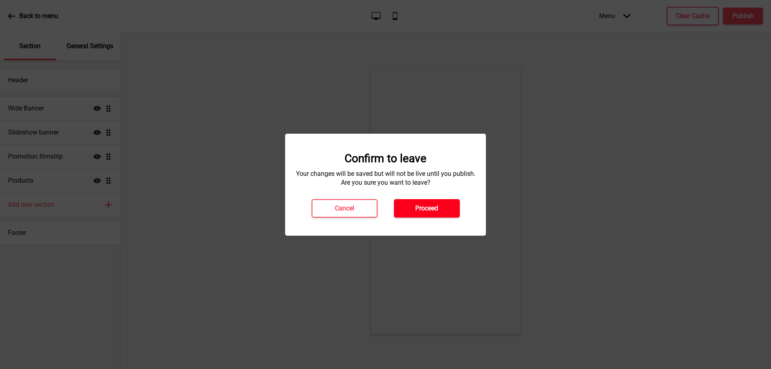
click at [396, 212] on button "Proceed" at bounding box center [427, 208] width 66 height 18
